Goal: Task Accomplishment & Management: Manage account settings

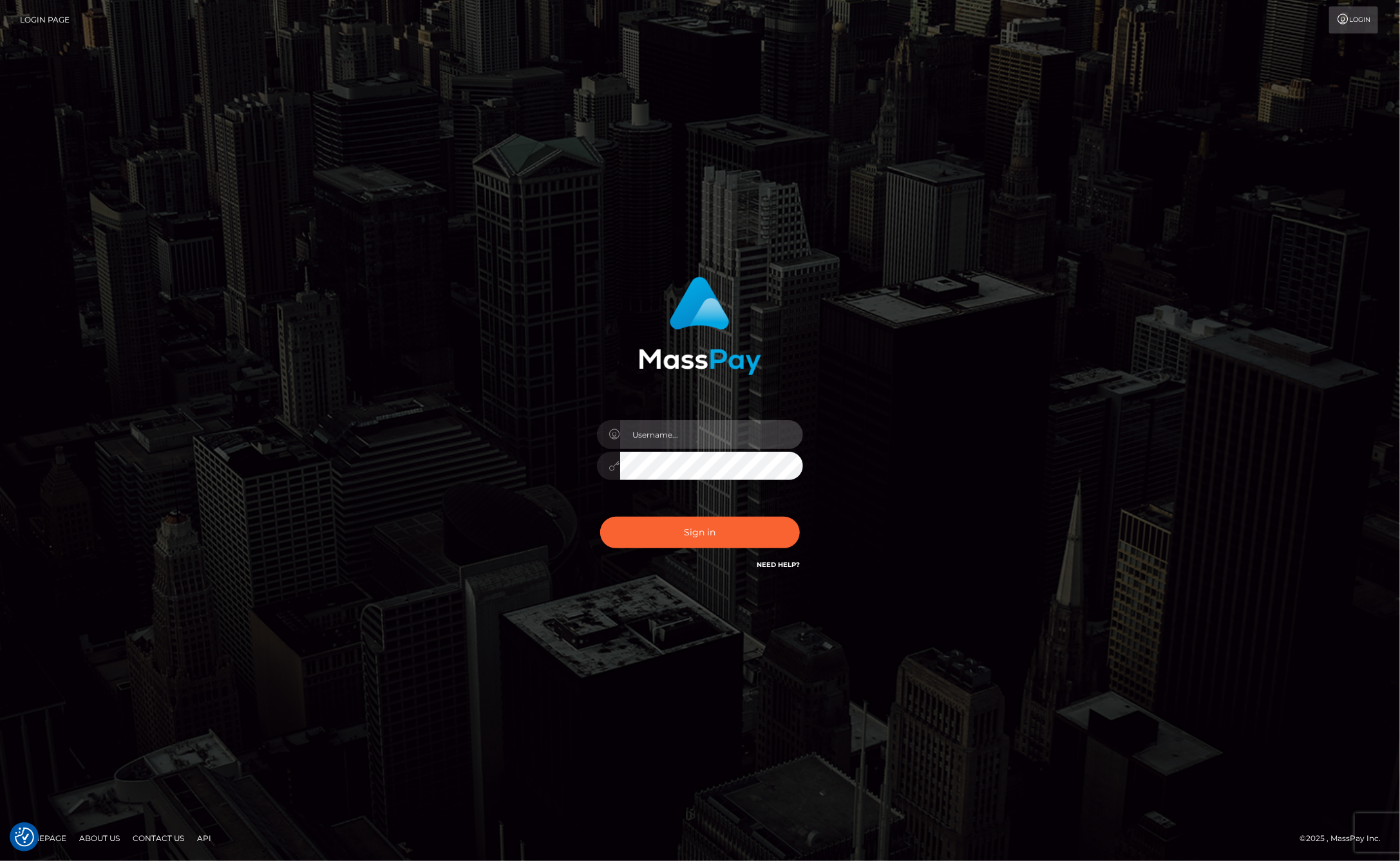
click at [690, 428] on input "text" at bounding box center [711, 434] width 183 height 29
type input "ashbil"
click at [713, 543] on button "Sign in" at bounding box center [699, 532] width 199 height 32
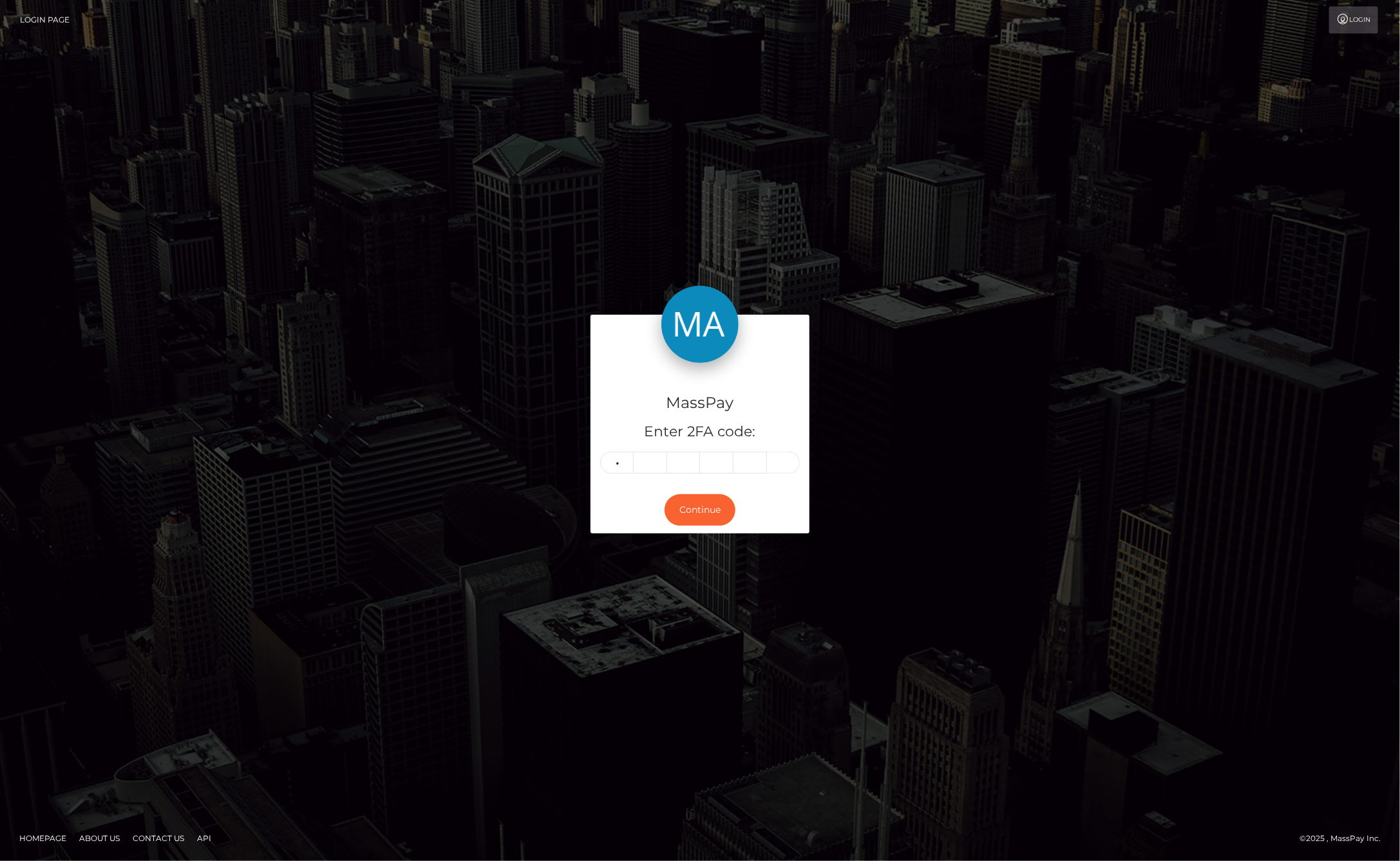
type input "8"
type input "1"
type input "6"
type input "5"
type input "3"
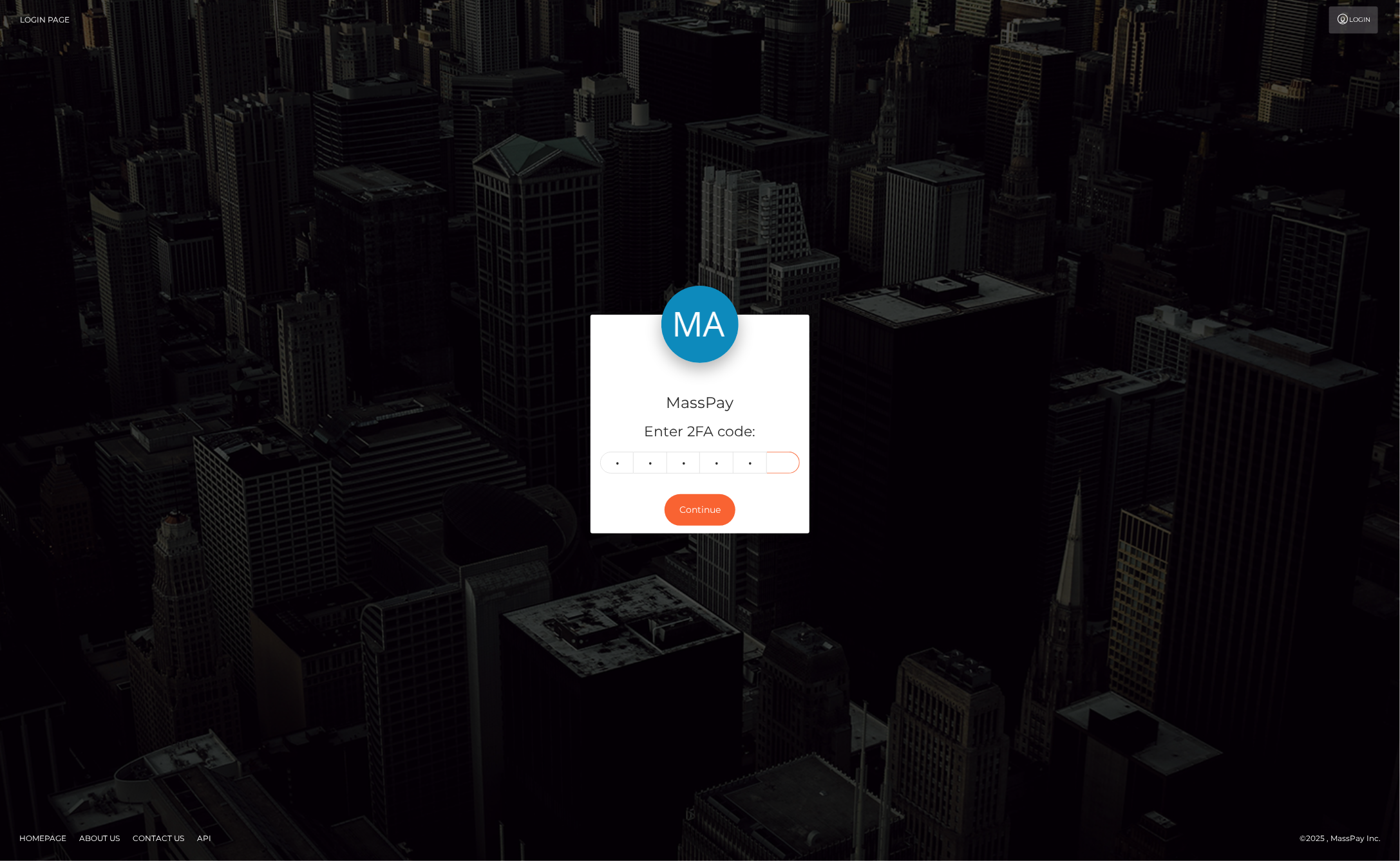
type input "6"
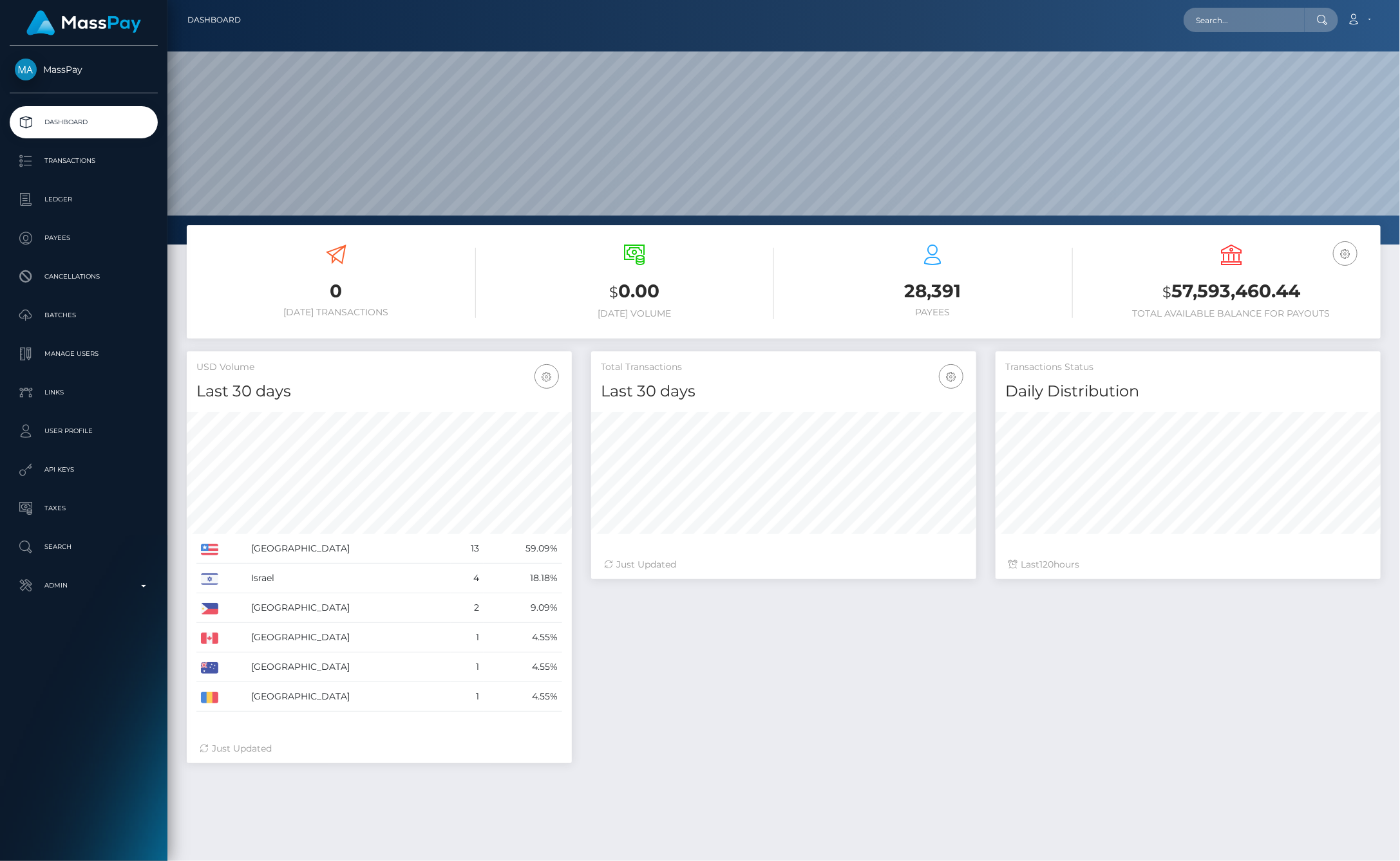
scroll to position [228, 385]
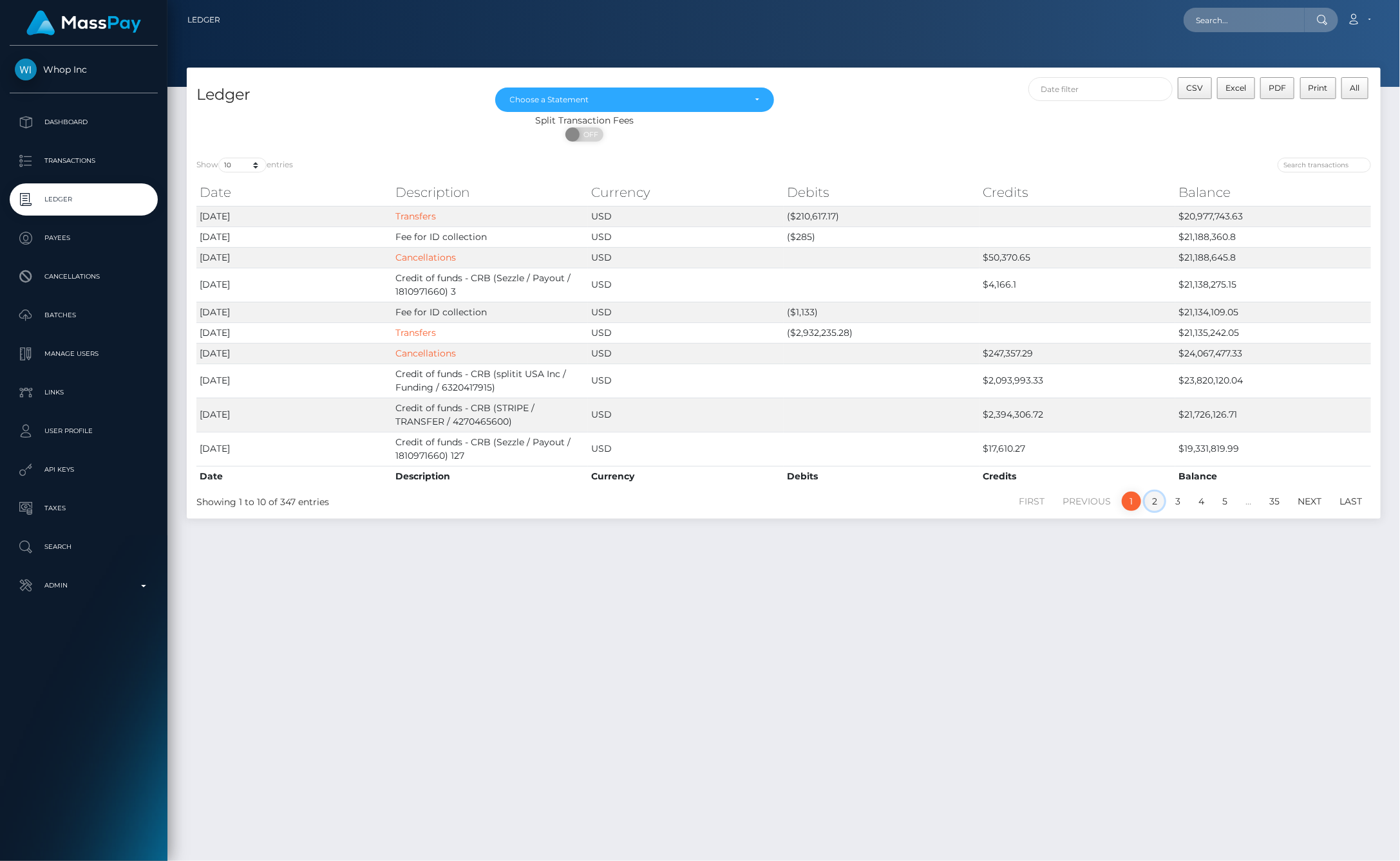
click at [1153, 502] on link "2" at bounding box center [1154, 501] width 19 height 19
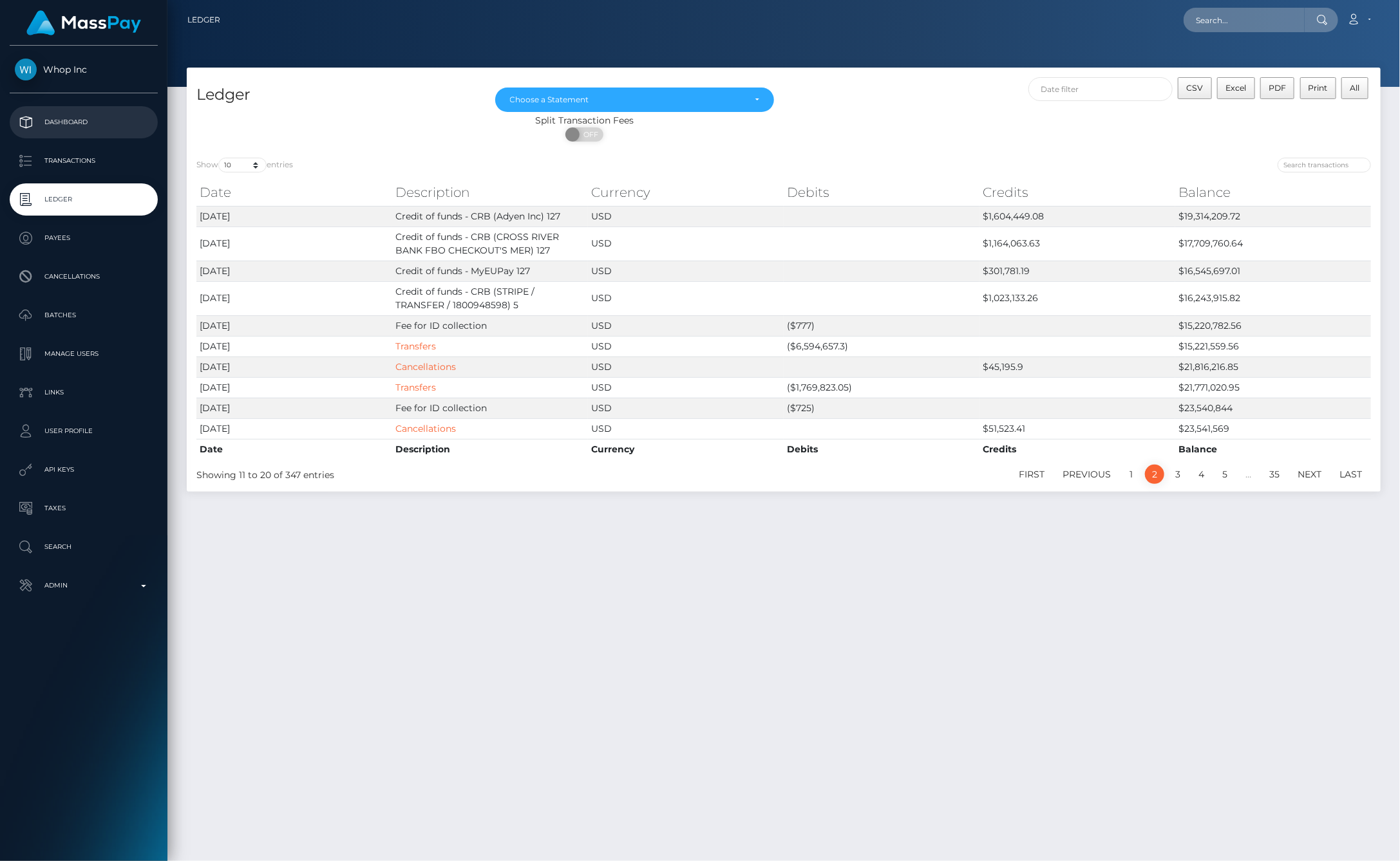
click at [93, 116] on p "Dashboard" at bounding box center [83, 122] width 137 height 19
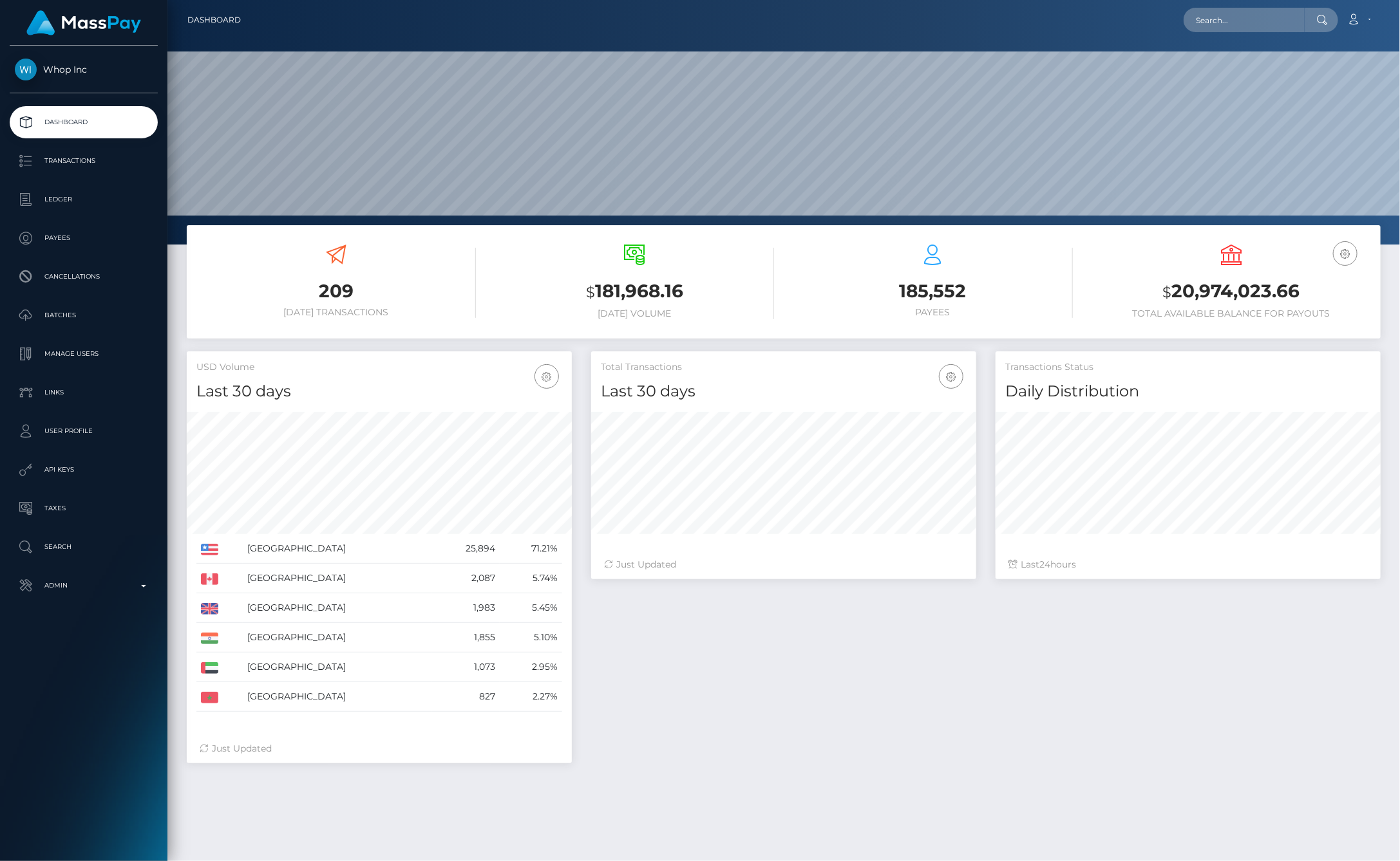
scroll to position [228, 385]
